Goal: Task Accomplishment & Management: Manage account settings

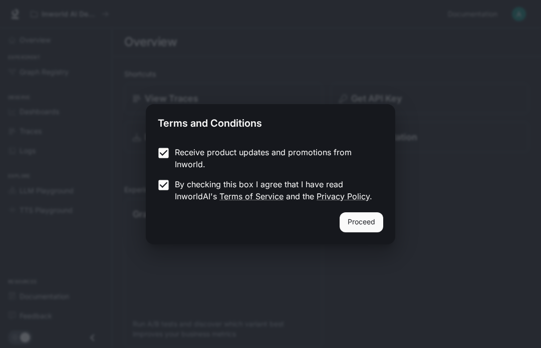
click at [366, 223] on button "Proceed" at bounding box center [361, 222] width 44 height 20
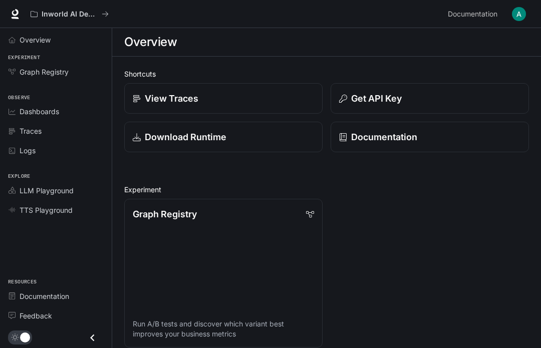
click at [400, 102] on p "Get API Key" at bounding box center [376, 99] width 51 height 14
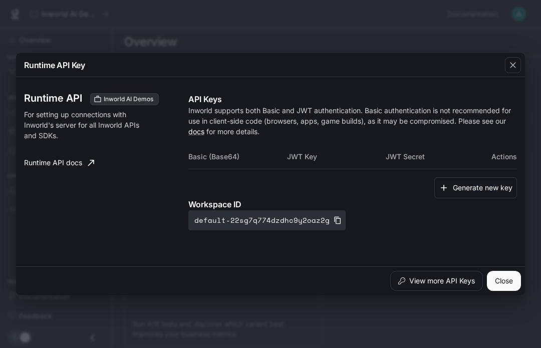
click at [300, 214] on button "default-22sg7q774dzdhc9y2oaz2g" at bounding box center [266, 220] width 157 height 20
click at [445, 281] on button "View more API Keys" at bounding box center [436, 281] width 93 height 20
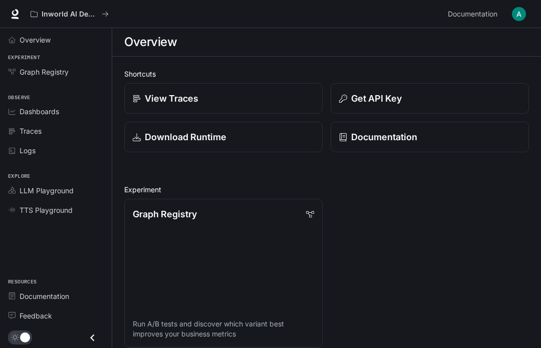
click at [147, 142] on p "Download Runtime" at bounding box center [186, 137] width 82 height 14
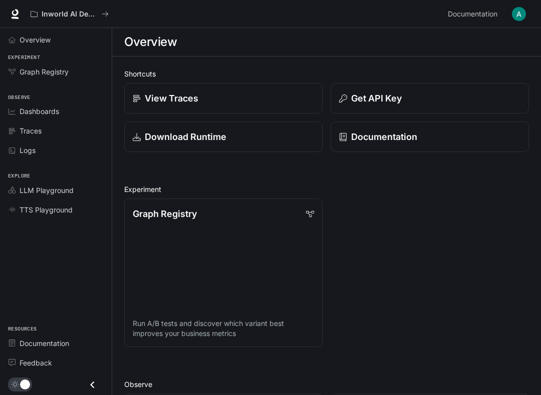
click at [58, 75] on span "Graph Registry" at bounding box center [44, 72] width 49 height 11
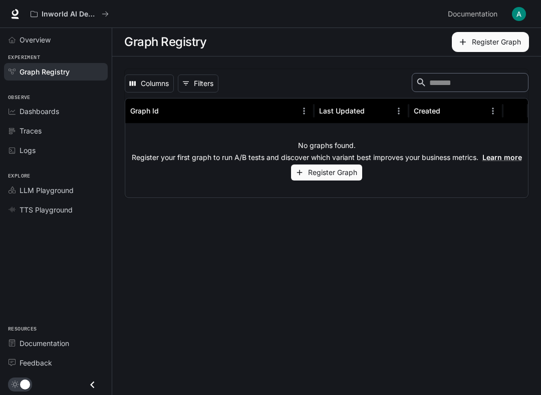
click at [40, 107] on span "Dashboards" at bounding box center [40, 111] width 40 height 11
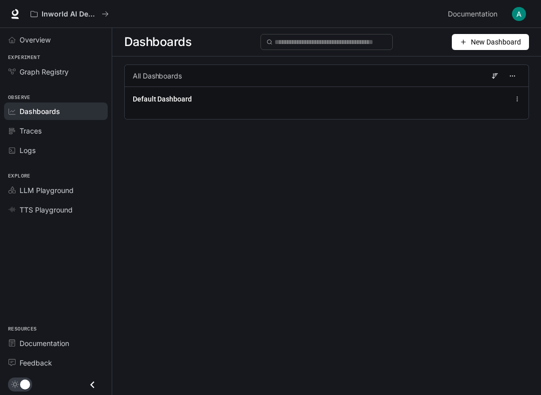
click at [30, 134] on span "Traces" at bounding box center [31, 131] width 22 height 11
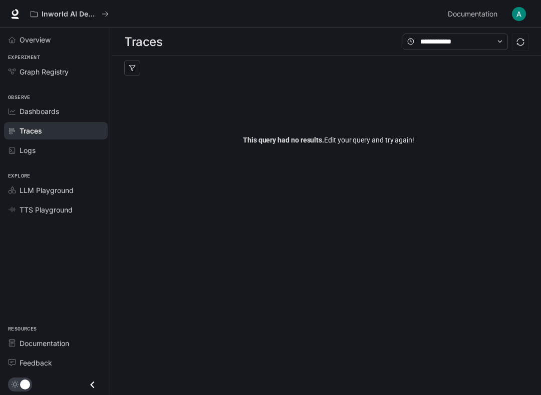
click at [36, 147] on span "Logs" at bounding box center [28, 150] width 16 height 11
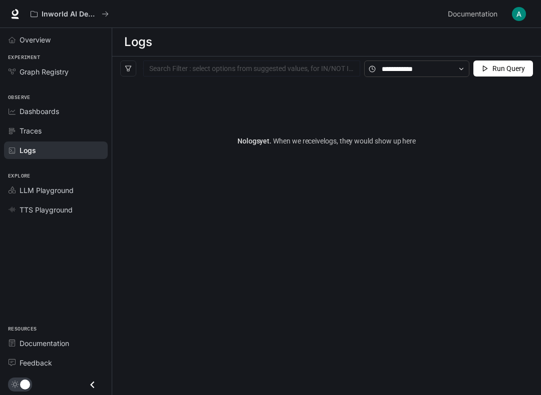
click at [38, 223] on div "Overview Experiment Graph Registry Observe Dashboards Traces Logs Explore LLM P…" at bounding box center [56, 211] width 112 height 367
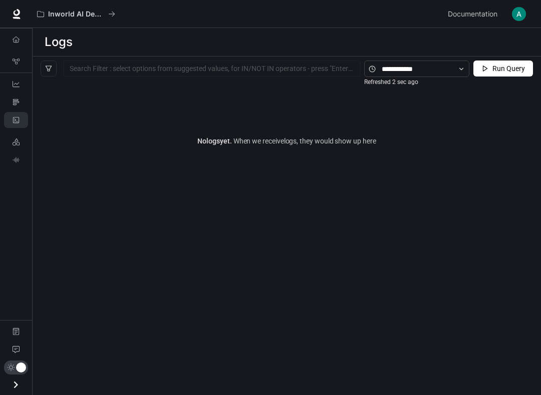
click at [18, 138] on link "LLM Playground" at bounding box center [16, 142] width 24 height 16
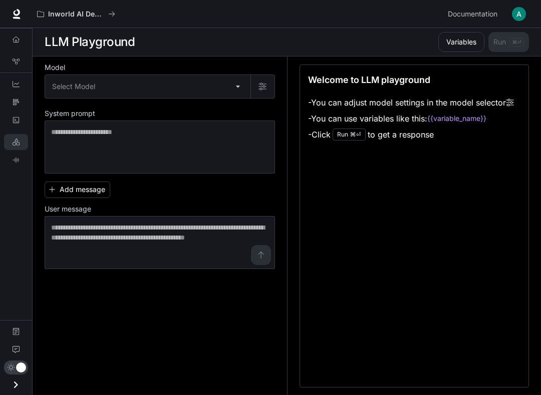
click at [76, 87] on body "Skip to main content Inworld AI Demos Documentation Documentation Portal Overvi…" at bounding box center [270, 198] width 541 height 396
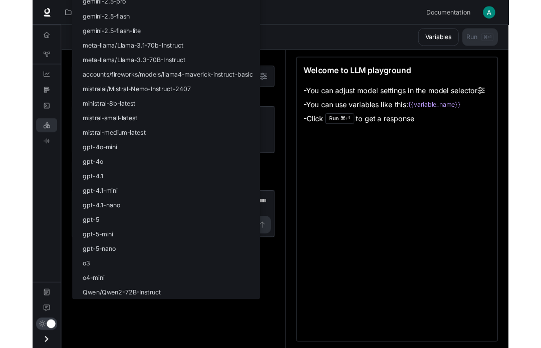
scroll to position [34, 0]
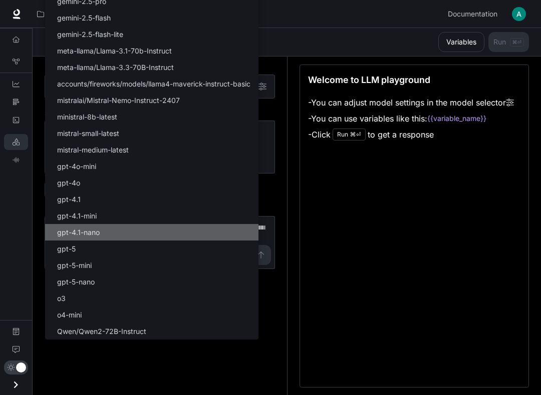
click at [72, 226] on li "gpt-4.1-nano" at bounding box center [151, 232] width 213 height 17
type input "**********"
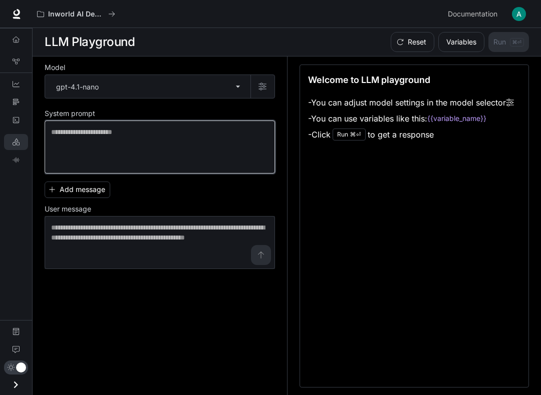
click at [64, 140] on textarea at bounding box center [159, 147] width 217 height 40
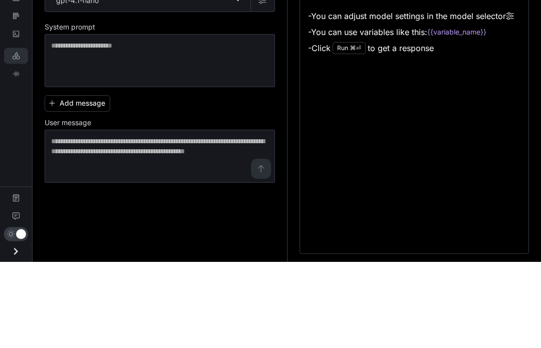
click at [494, 111] on li "- You can use variables like this: {{variable_name}}" at bounding box center [411, 119] width 206 height 16
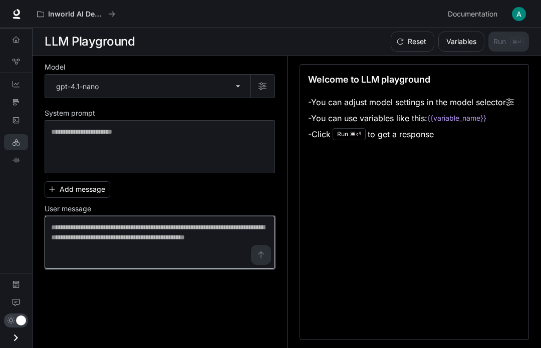
click at [266, 222] on textarea at bounding box center [159, 242] width 217 height 40
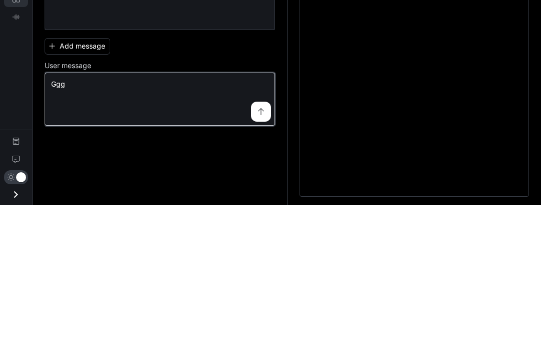
type textarea "***"
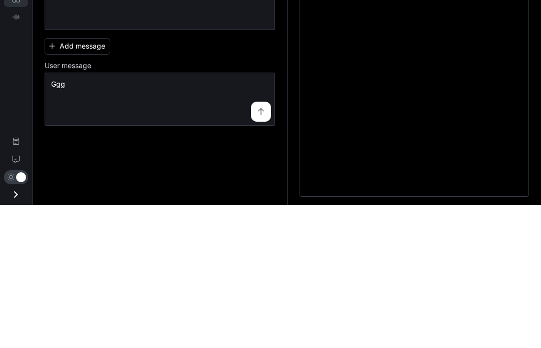
click at [263, 245] on button "submit" at bounding box center [261, 255] width 20 height 20
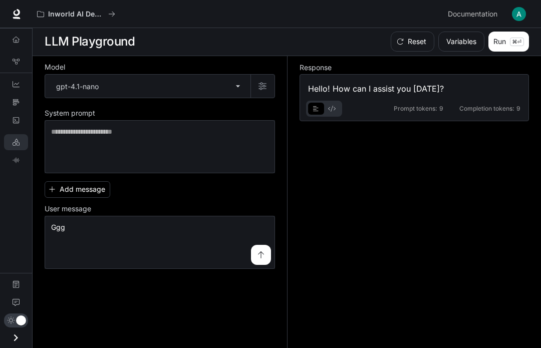
click at [320, 101] on button "basic tabs example" at bounding box center [316, 109] width 16 height 16
click at [330, 106] on icon "basic tabs example" at bounding box center [332, 109] width 8 height 6
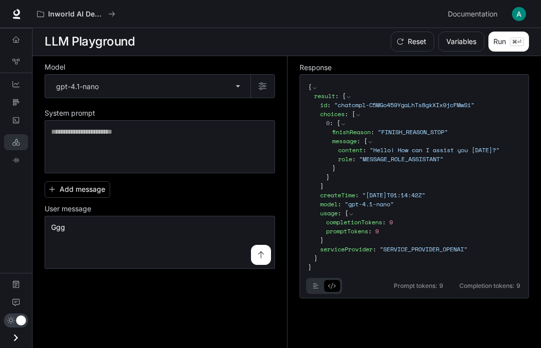
click at [169, 50] on body "**********" at bounding box center [270, 173] width 541 height 348
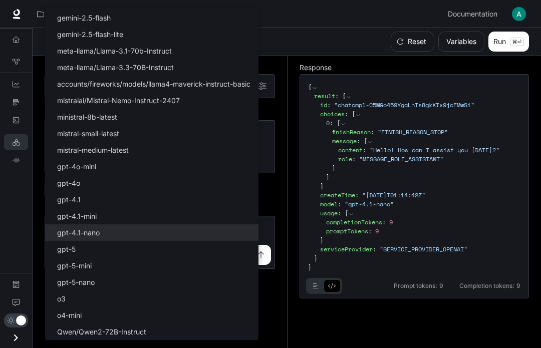
scroll to position [81, 0]
click at [153, 328] on li "Qwen/Qwen2-72B-Instruct" at bounding box center [151, 331] width 213 height 17
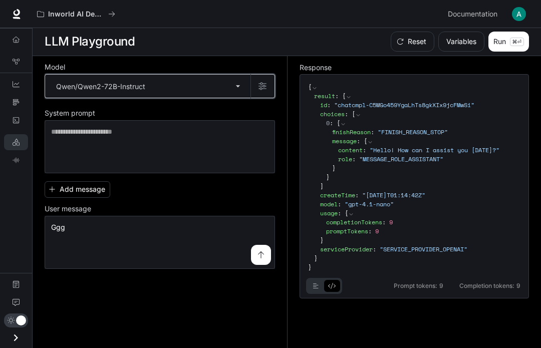
type input "**********"
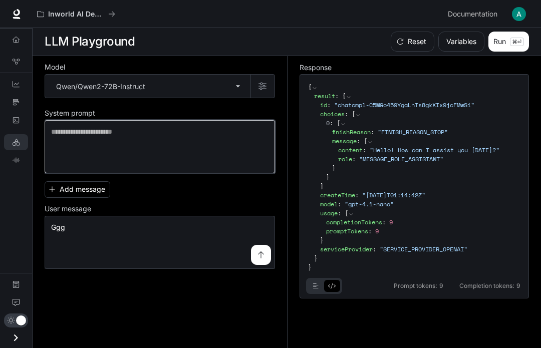
click at [224, 127] on textarea at bounding box center [159, 147] width 217 height 40
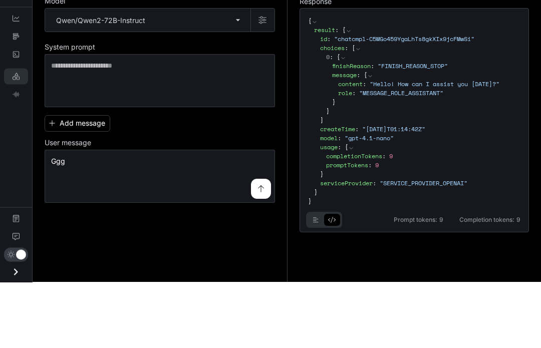
click at [103, 181] on button "Add message" at bounding box center [78, 189] width 66 height 17
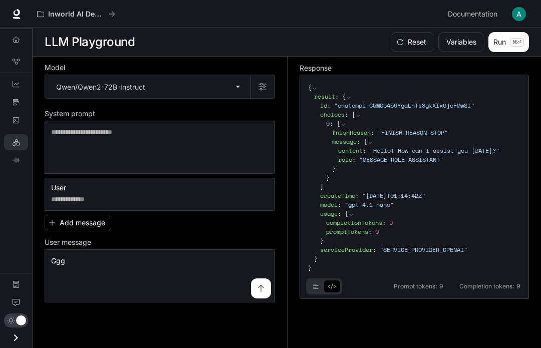
click at [513, 37] on button "Run ⌘⏎" at bounding box center [508, 42] width 41 height 20
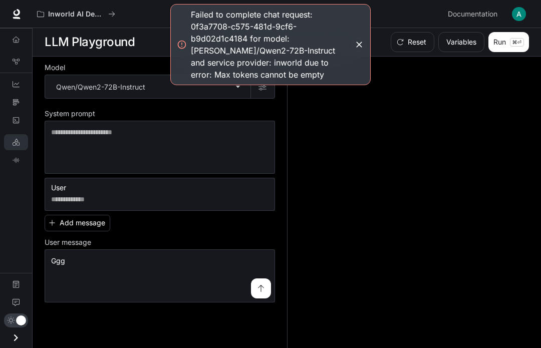
click at [432, 105] on div at bounding box center [408, 203] width 242 height 292
click at [235, 301] on div "*** * ​" at bounding box center [160, 275] width 230 height 53
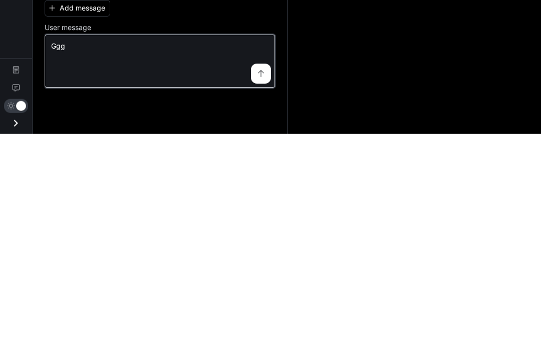
click at [241, 256] on textarea "***" at bounding box center [159, 276] width 217 height 40
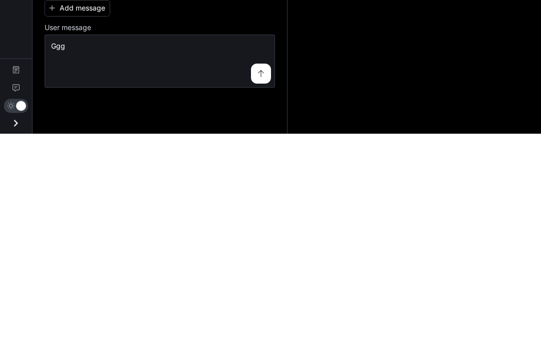
click at [245, 249] on div "*** * ​" at bounding box center [160, 275] width 230 height 53
click at [387, 57] on div at bounding box center [408, 203] width 242 height 292
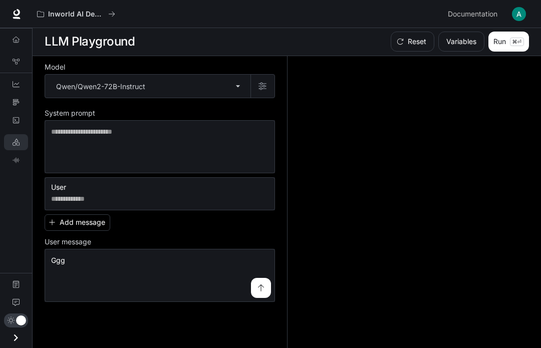
click at [515, 15] on img "button" at bounding box center [518, 14] width 14 height 14
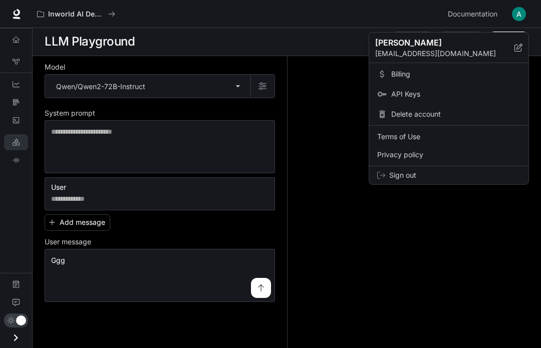
click at [427, 97] on span "API Keys" at bounding box center [455, 94] width 129 height 10
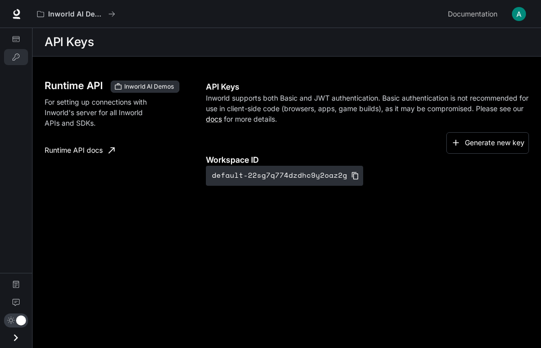
scroll to position [38, 0]
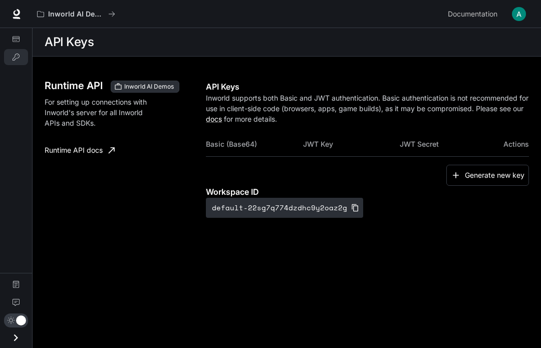
click at [352, 204] on icon "button" at bounding box center [355, 208] width 8 height 8
click at [81, 140] on link "Runtime API docs" at bounding box center [80, 150] width 78 height 20
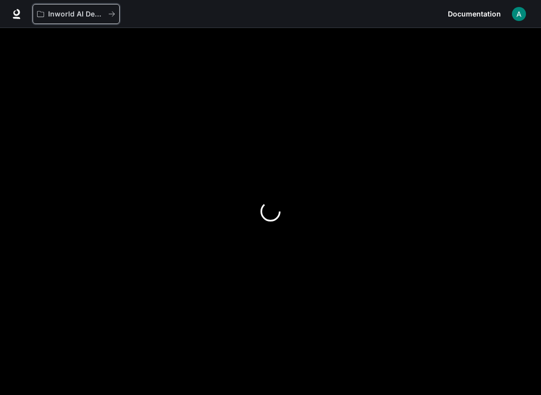
click at [62, 21] on button "Inworld AI Demos" at bounding box center [76, 14] width 87 height 20
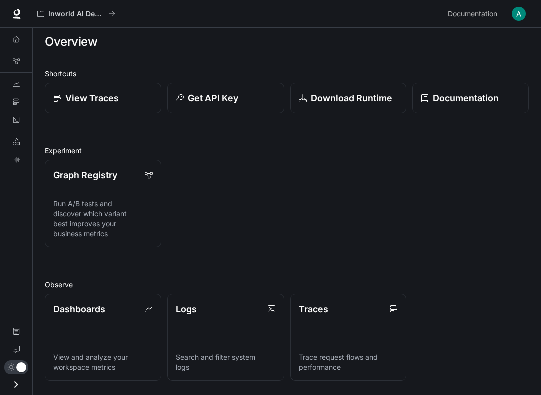
click at [99, 93] on p "View Traces" at bounding box center [92, 99] width 54 height 14
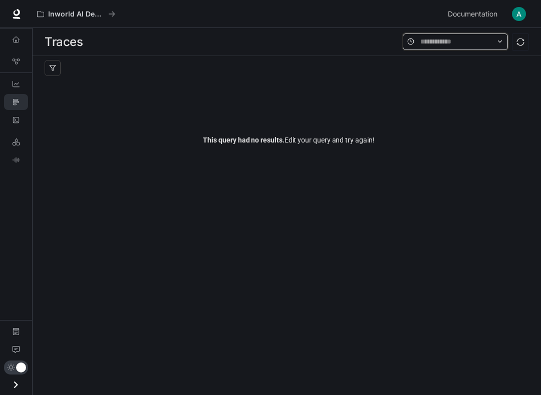
click at [474, 38] on input "text" at bounding box center [455, 41] width 70 height 11
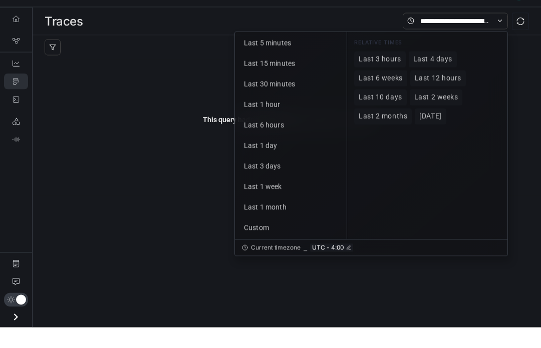
click at [540, 65] on div "This query had no results. Edit your query and try again!" at bounding box center [287, 132] width 508 height 152
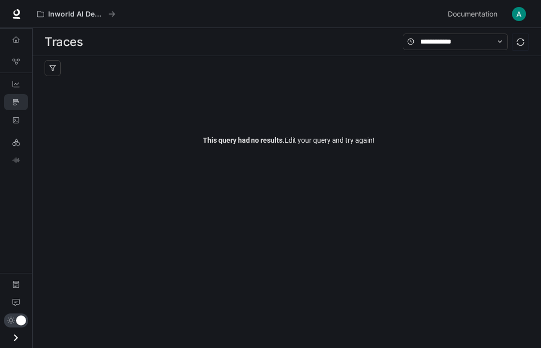
click at [22, 90] on link "Dashboards" at bounding box center [16, 84] width 24 height 16
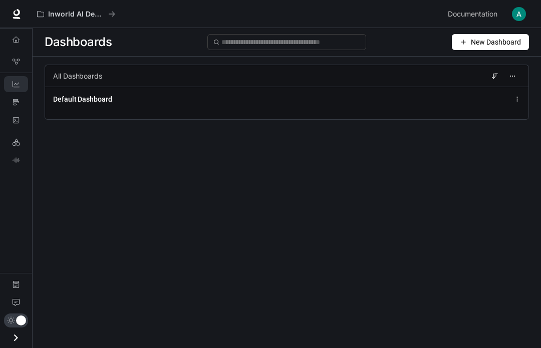
click at [26, 120] on link "Logs" at bounding box center [16, 120] width 24 height 16
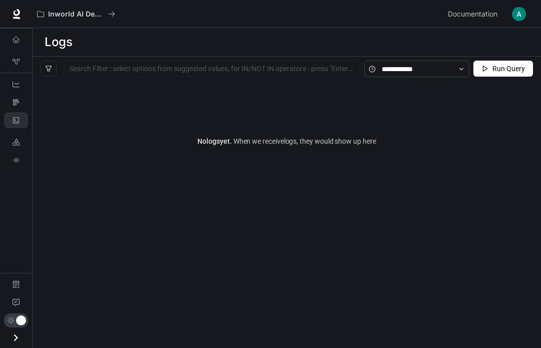
click at [25, 135] on link "LLM Playground" at bounding box center [16, 142] width 24 height 16
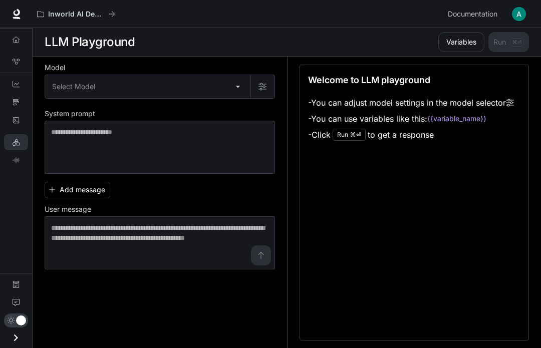
click at [520, 13] on img "button" at bounding box center [518, 14] width 14 height 14
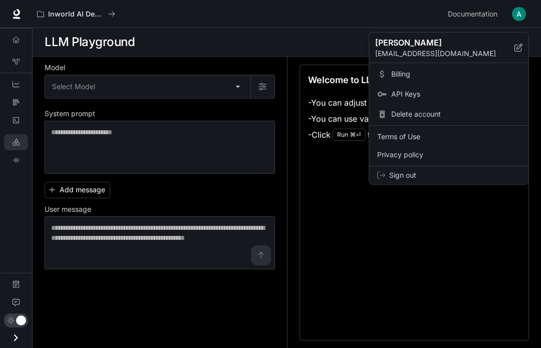
click at [467, 119] on div "Delete account" at bounding box center [448, 114] width 155 height 18
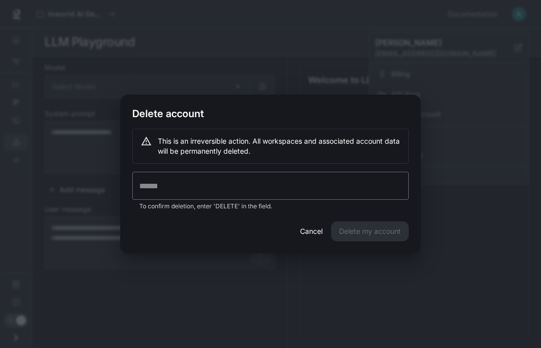
click at [355, 190] on input "text" at bounding box center [270, 186] width 276 height 28
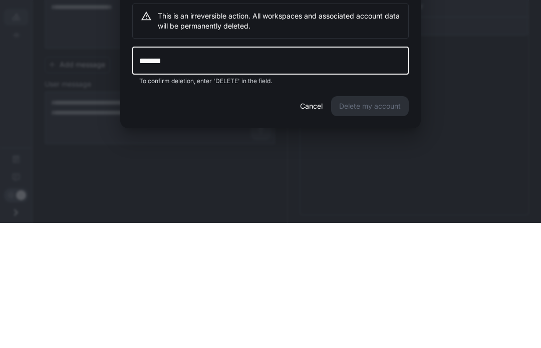
scroll to position [38, 0]
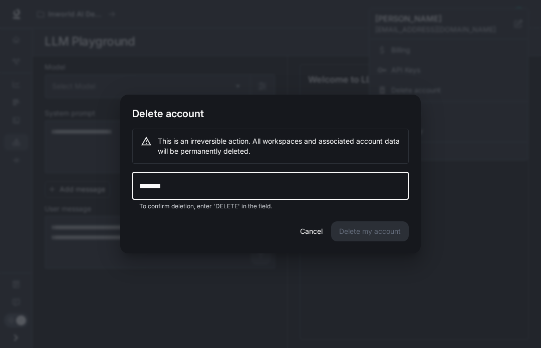
click at [372, 234] on div "Cancel Delete my account" at bounding box center [270, 237] width 300 height 32
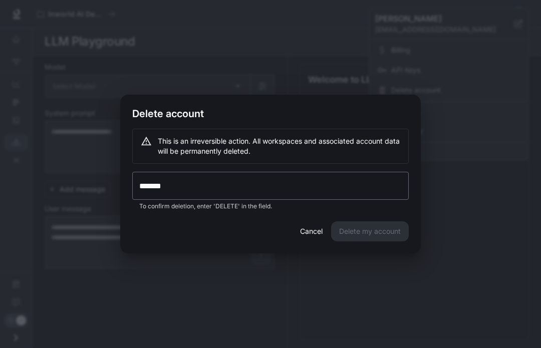
click at [371, 234] on div "Cancel Delete my account" at bounding box center [270, 237] width 300 height 32
click at [372, 234] on div "Cancel Delete my account" at bounding box center [270, 237] width 300 height 32
click at [380, 187] on input "******" at bounding box center [270, 186] width 276 height 28
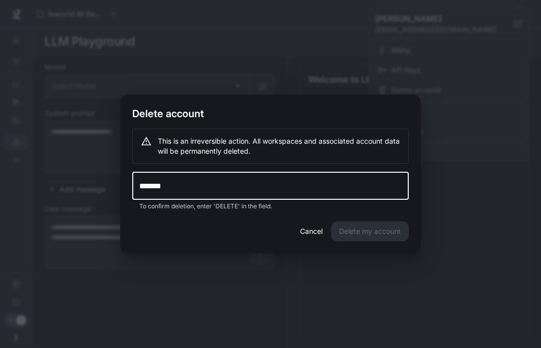
click at [328, 186] on input "******" at bounding box center [270, 186] width 276 height 28
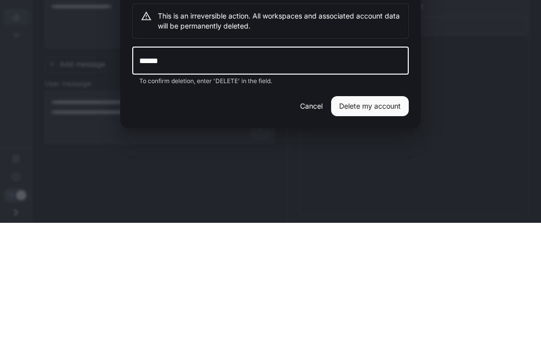
type input "******"
click at [384, 221] on button "Delete my account" at bounding box center [370, 231] width 78 height 20
